Goal: Task Accomplishment & Management: Manage account settings

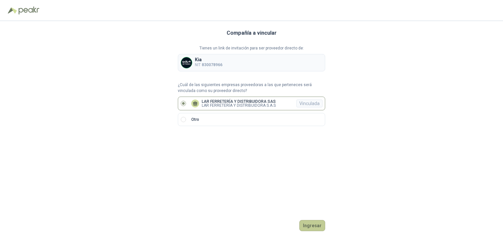
click at [319, 226] on button "Ingresar" at bounding box center [312, 225] width 26 height 11
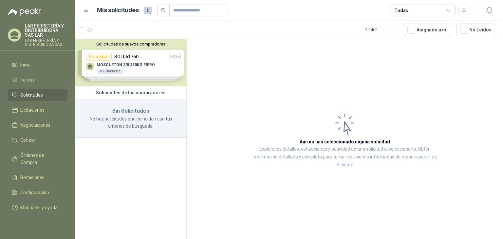
click at [125, 113] on h3 "Sin Solicitudes" at bounding box center [130, 111] width 95 height 9
click at [150, 121] on p "No hay solicitudes que coincidan con tus criterios de búsqueda." at bounding box center [130, 122] width 95 height 14
drag, startPoint x: 157, startPoint y: 122, endPoint x: 115, endPoint y: 106, distance: 44.7
click at [115, 106] on div "Sin Solicitudes No hay solicitudes que coincidan con tus criterios de búsqueda." at bounding box center [130, 118] width 111 height 39
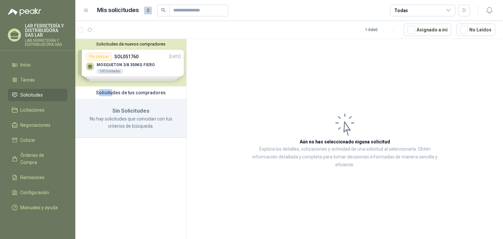
drag, startPoint x: 104, startPoint y: 95, endPoint x: 115, endPoint y: 95, distance: 11.1
click at [115, 95] on div "Solicitudes de tus compradores" at bounding box center [130, 92] width 111 height 12
drag, startPoint x: 115, startPoint y: 189, endPoint x: 152, endPoint y: 167, distance: 43.4
click at [134, 176] on div "Solicitudes de nuevos compradores Por cotizar SOL051760 [DATE] MOSQUETON 3/8 35…" at bounding box center [130, 140] width 111 height 202
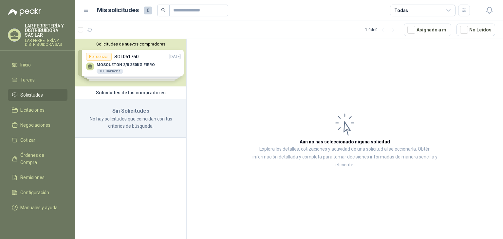
click at [169, 153] on div "Solicitudes de nuevos compradores Por cotizar SOL051760 [DATE] MOSQUETON 3/8 35…" at bounding box center [130, 140] width 111 height 202
